Goal: Information Seeking & Learning: Check status

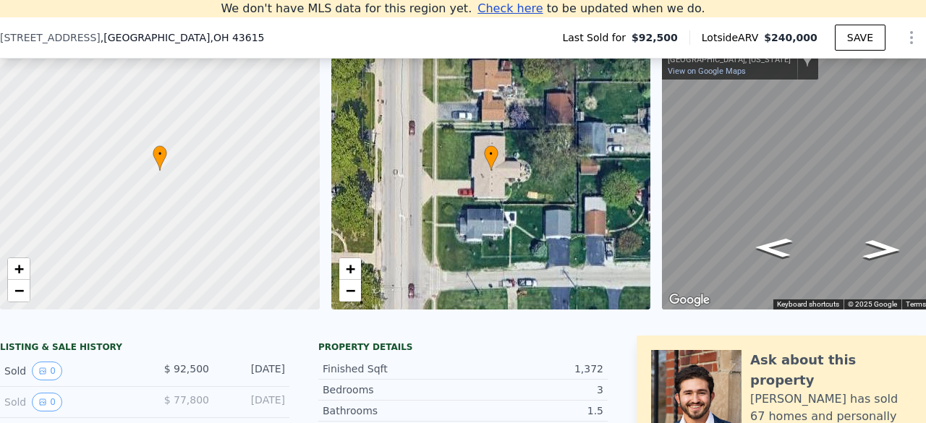
scroll to position [200, 0]
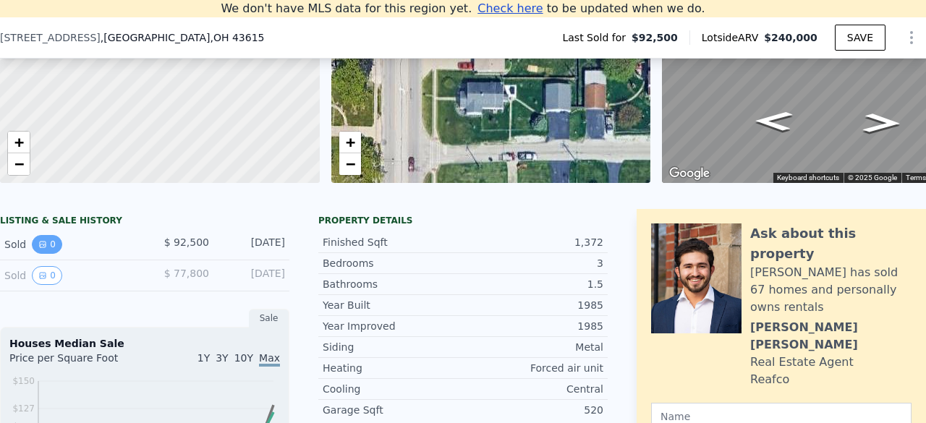
click at [42, 247] on icon "View historical data" at bounding box center [43, 245] width 6 height 6
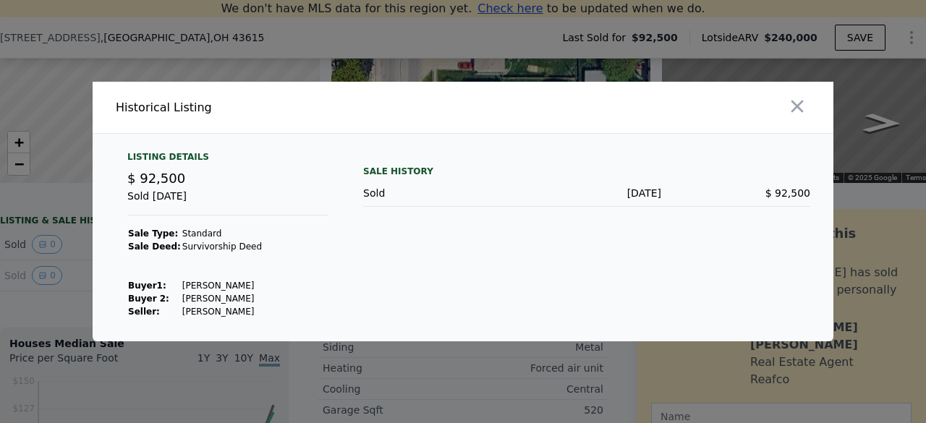
click at [55, 268] on div at bounding box center [463, 211] width 926 height 423
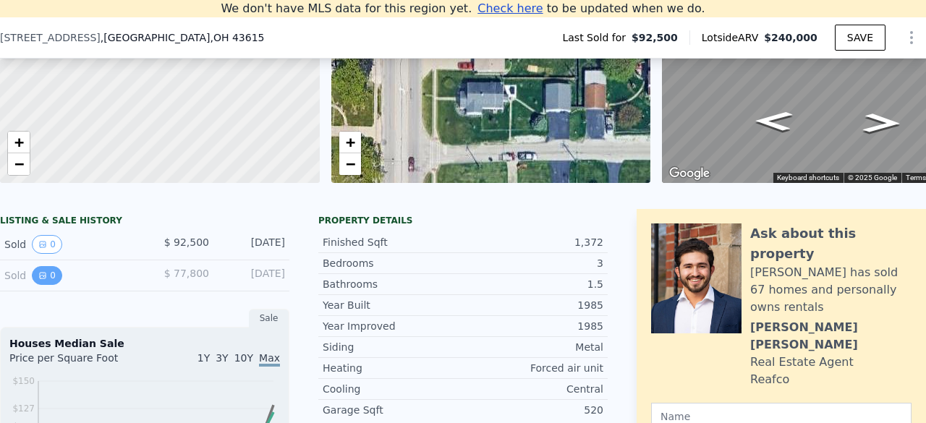
click at [46, 285] on button "0" at bounding box center [47, 275] width 30 height 19
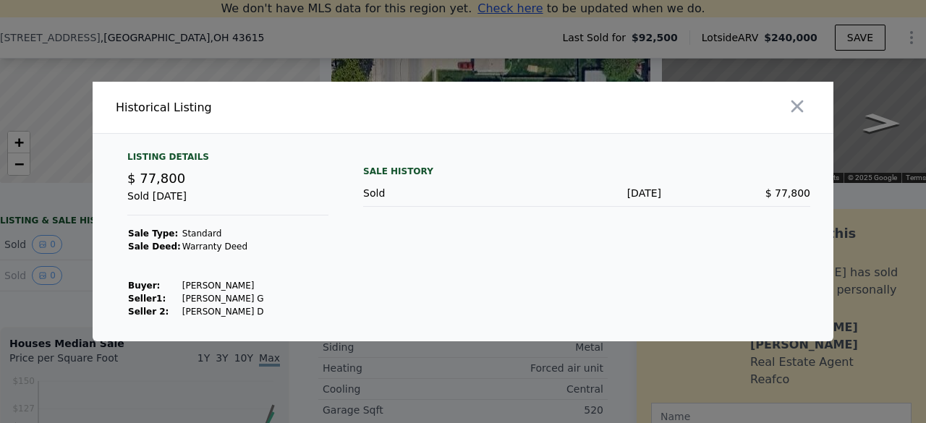
click at [77, 307] on div at bounding box center [463, 211] width 926 height 423
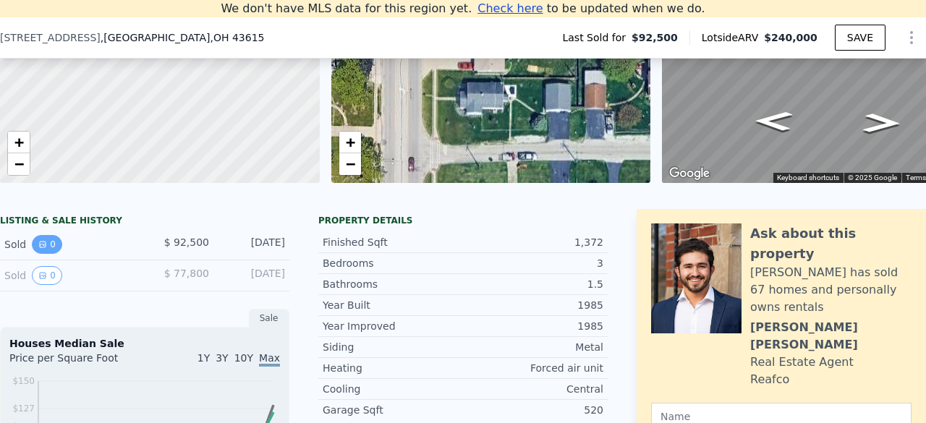
click at [43, 247] on icon "View historical data" at bounding box center [43, 245] width 6 height 6
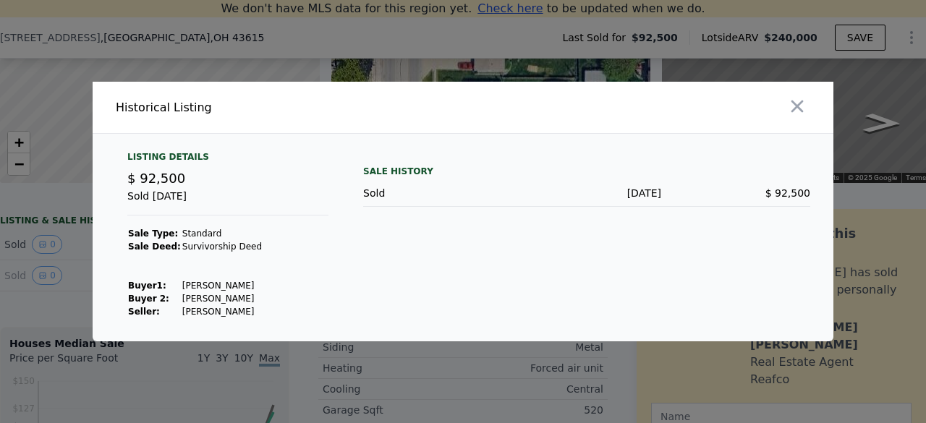
click at [45, 287] on div at bounding box center [463, 211] width 926 height 423
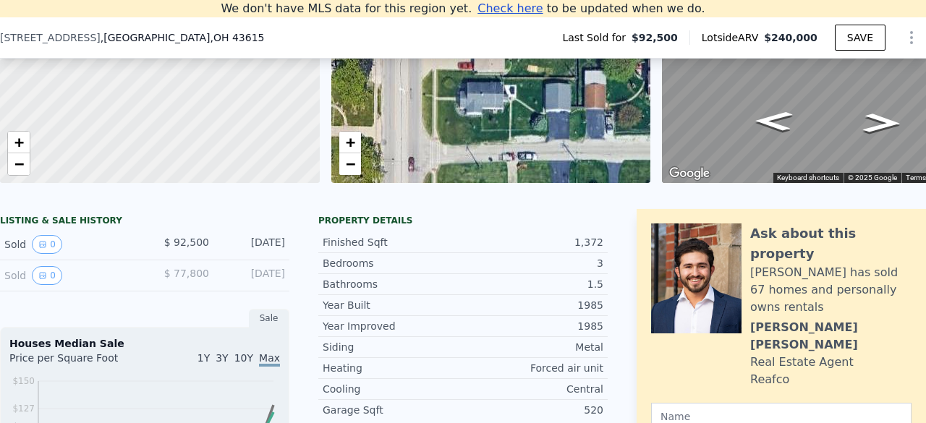
click at [45, 280] on icon "View historical data" at bounding box center [42, 275] width 9 height 9
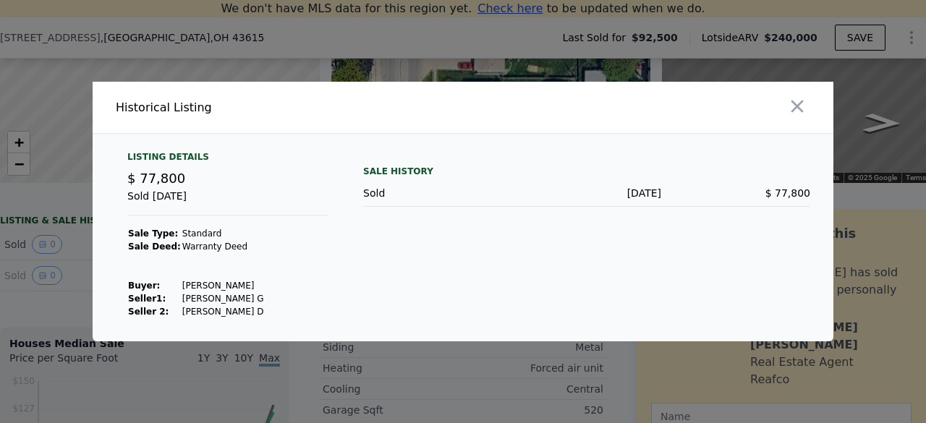
click at [54, 255] on div at bounding box center [463, 211] width 926 height 423
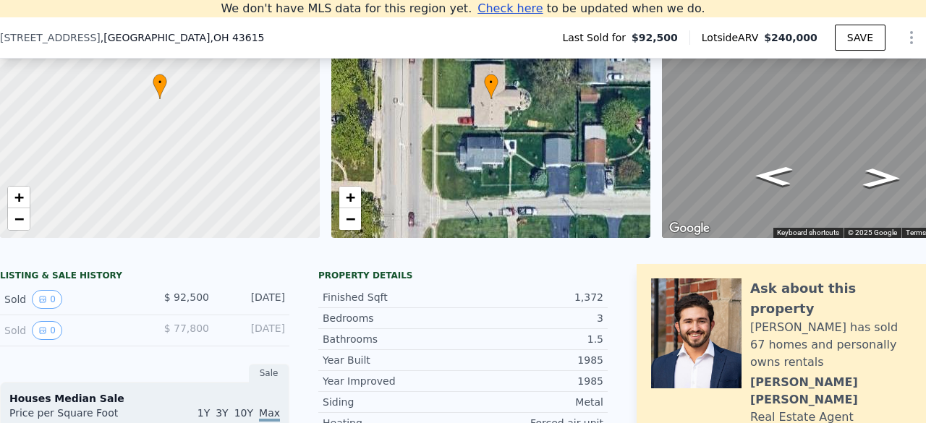
scroll to position [17, 0]
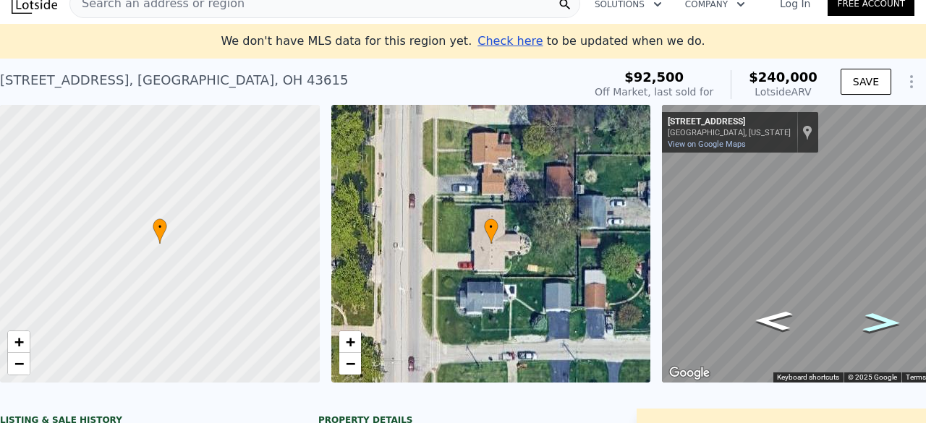
click at [891, 320] on icon "Go South, N Holland Sylvania Rd" at bounding box center [882, 322] width 70 height 29
click at [886, 320] on icon "Go South, N Holland Sylvania Rd" at bounding box center [882, 322] width 70 height 29
